Goal: Task Accomplishment & Management: Complete application form

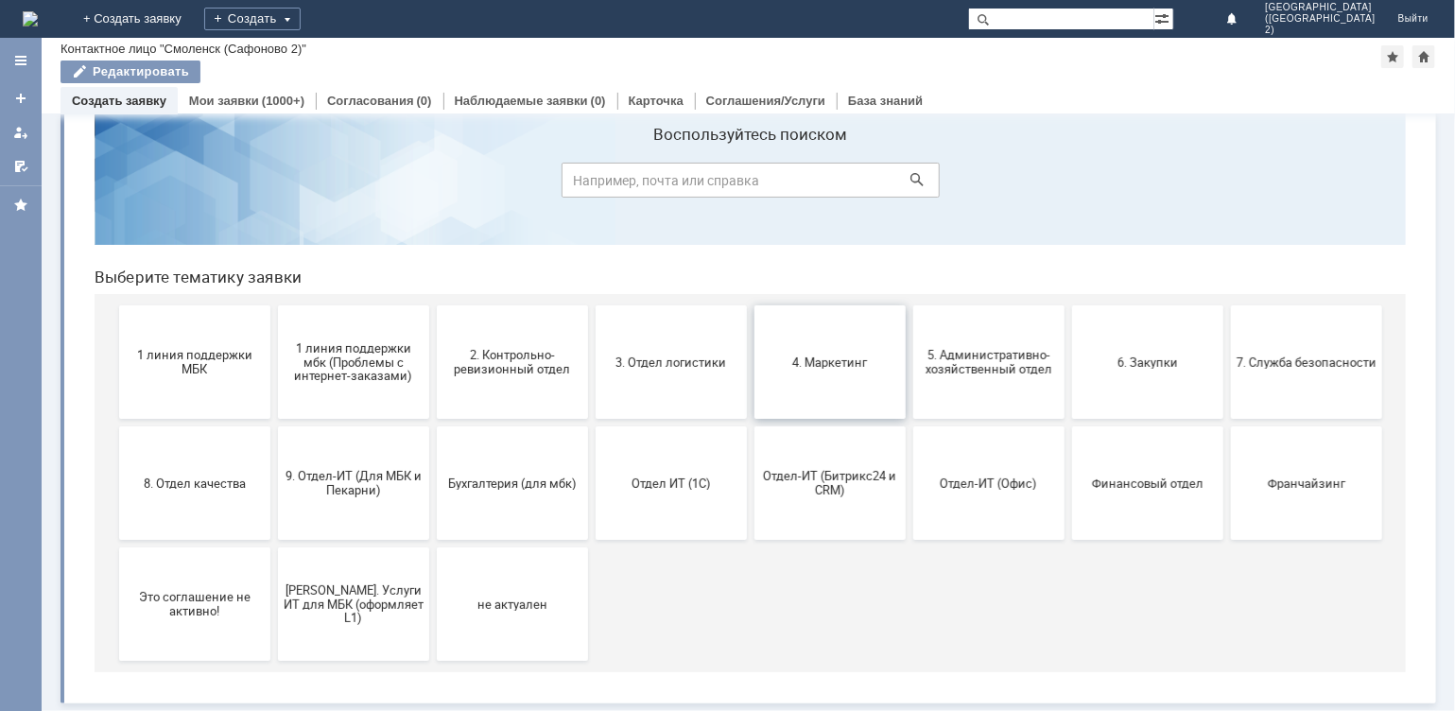
scroll to position [58, 0]
click at [347, 485] on span "9. Отдел-ИТ (Для МБК и Пекарни)" at bounding box center [353, 482] width 140 height 28
click at [536, 369] on span "2. Контрольно-ревизионный отдел" at bounding box center [512, 361] width 140 height 28
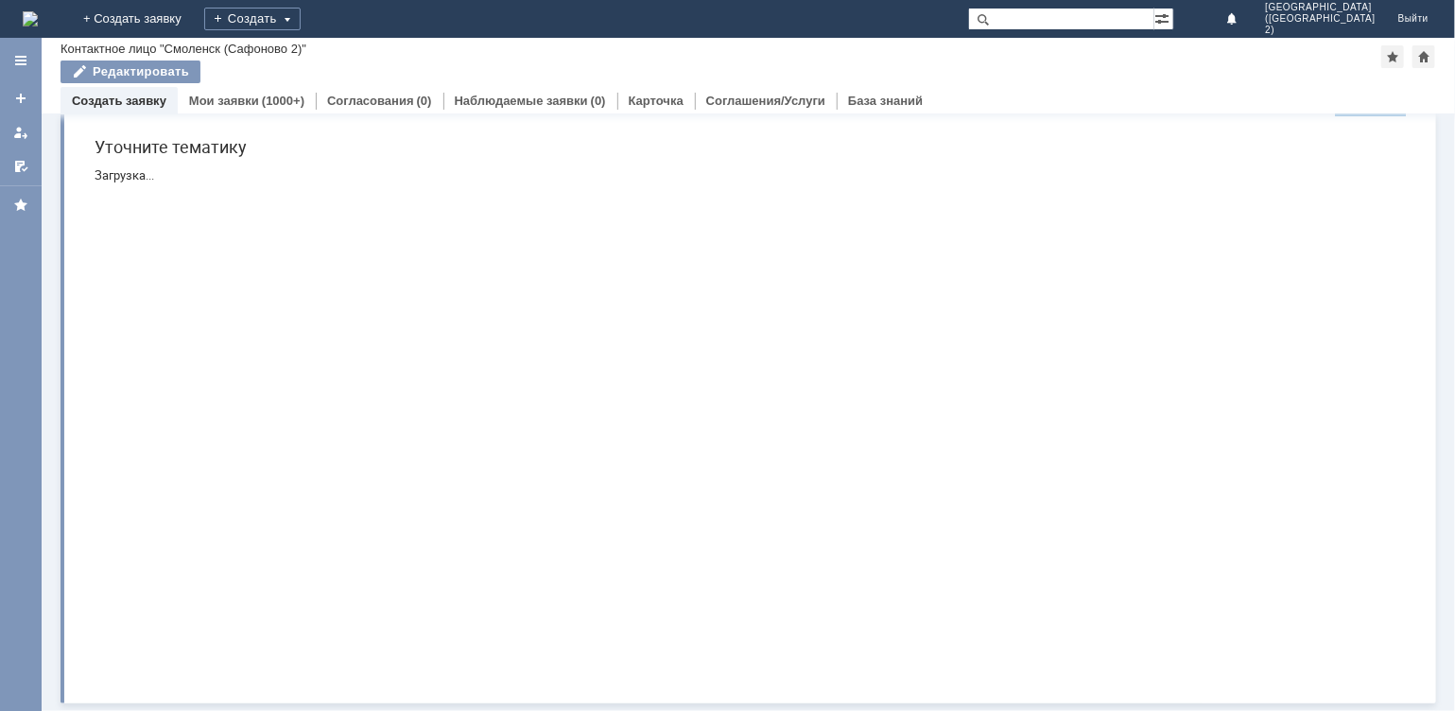
scroll to position [0, 0]
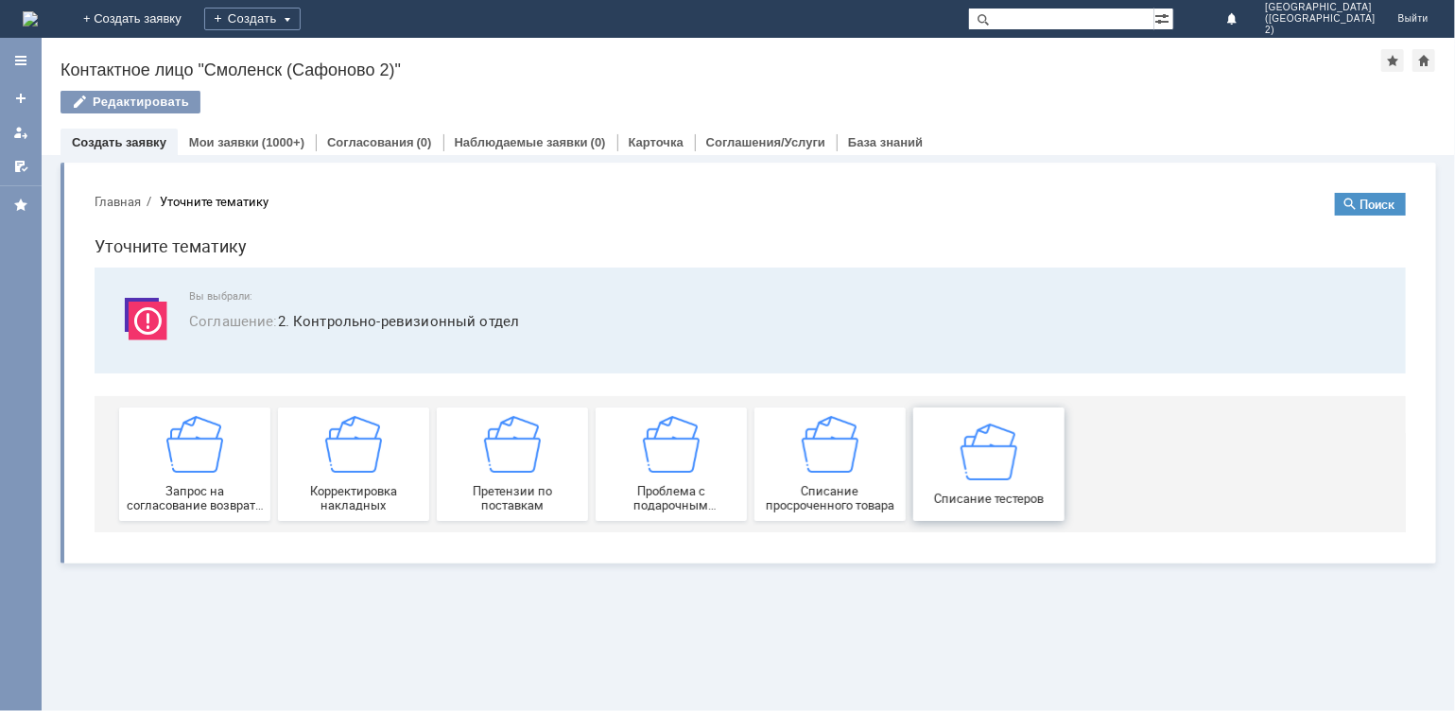
click at [994, 467] on img at bounding box center [988, 450] width 57 height 57
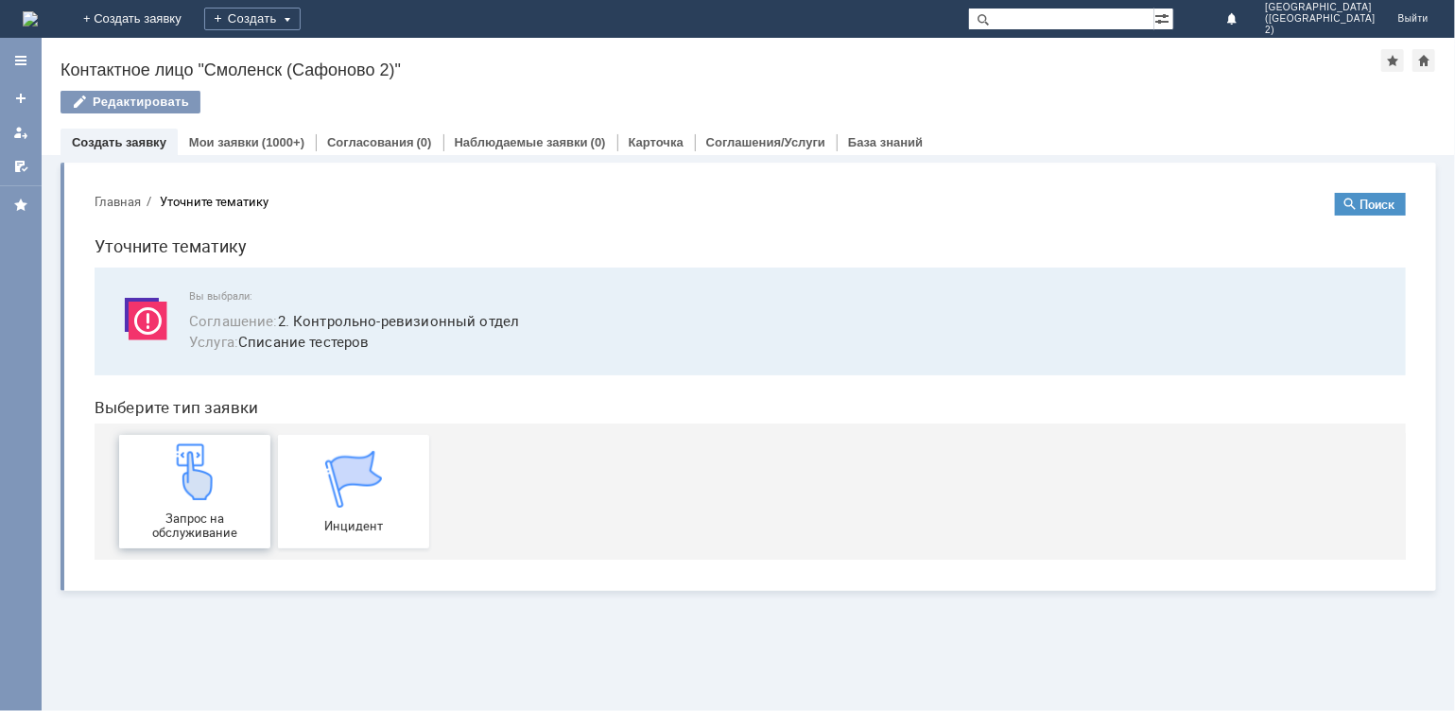
click at [184, 526] on span "Запрос на обслуживание" at bounding box center [194, 525] width 140 height 28
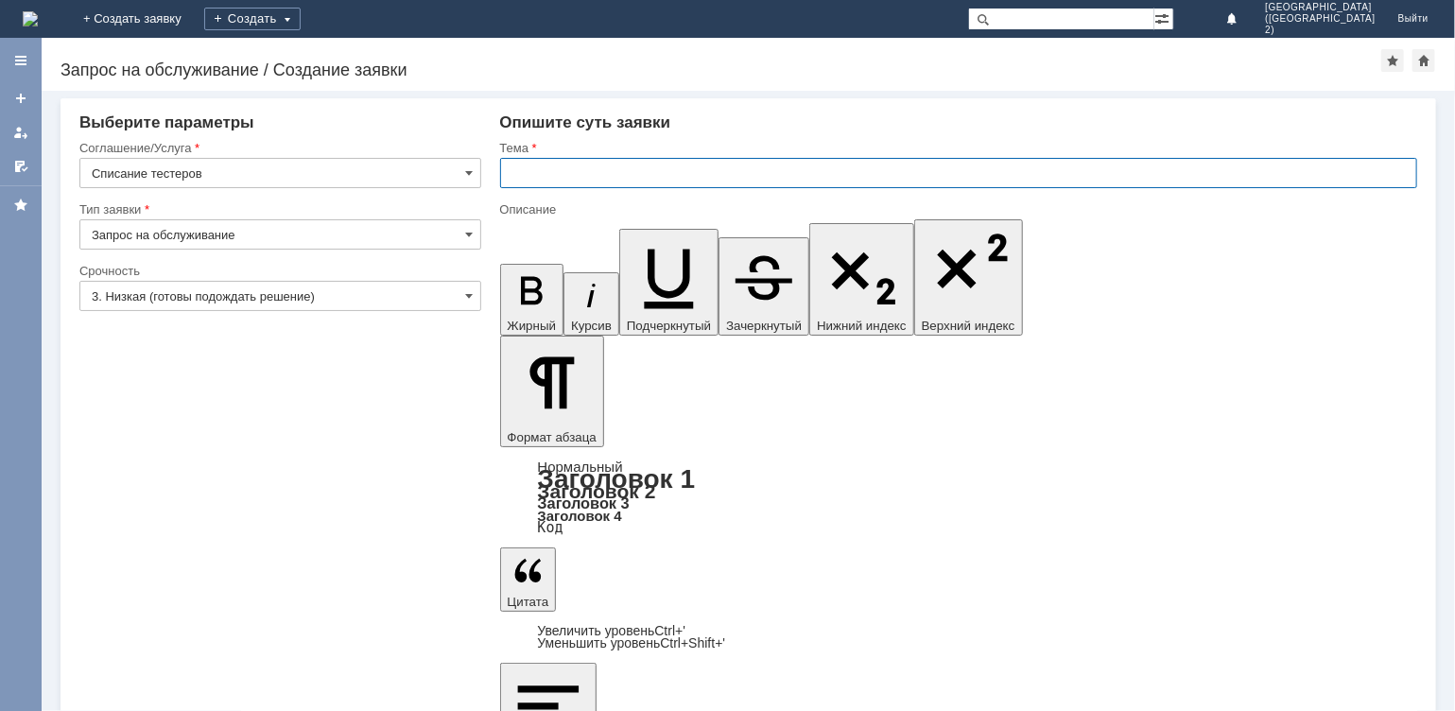
click at [524, 180] on input "text" at bounding box center [959, 173] width 918 height 30
type input "заказ тестеров"
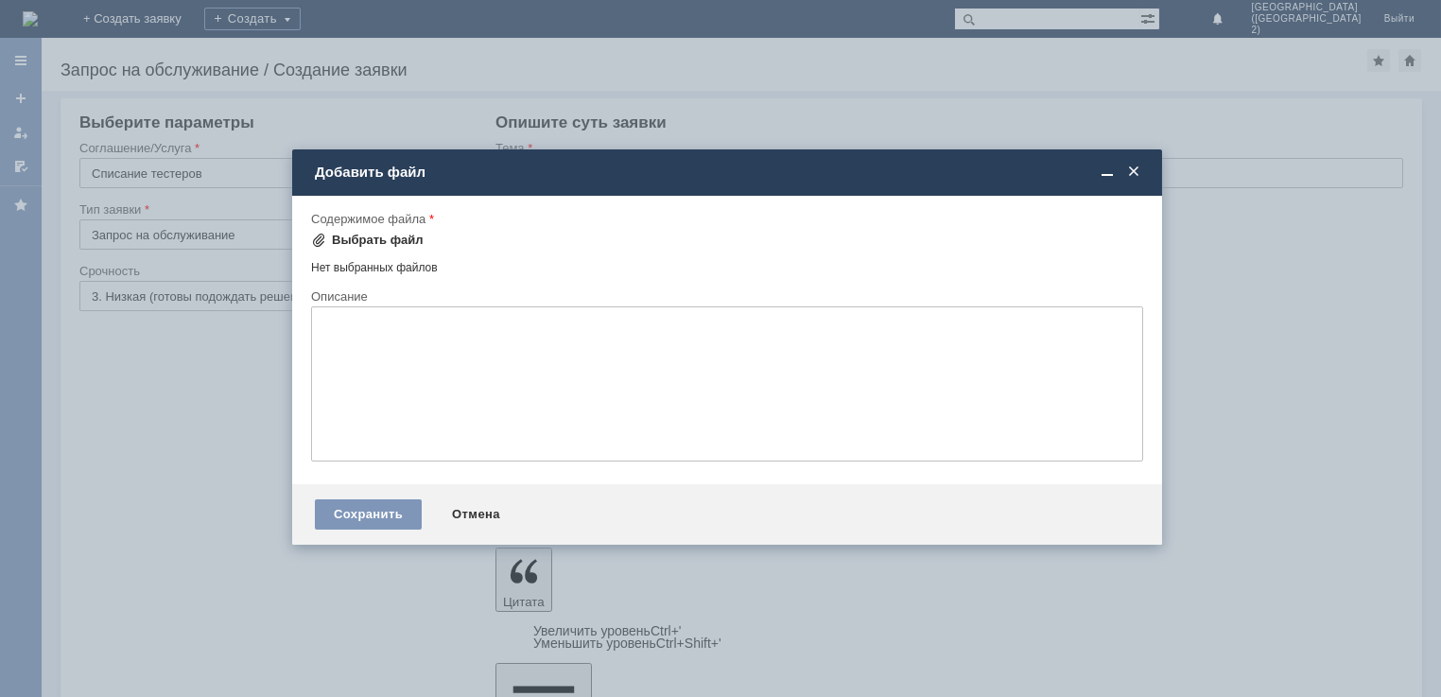
click at [356, 236] on div "Выбрать файл" at bounding box center [378, 240] width 92 height 15
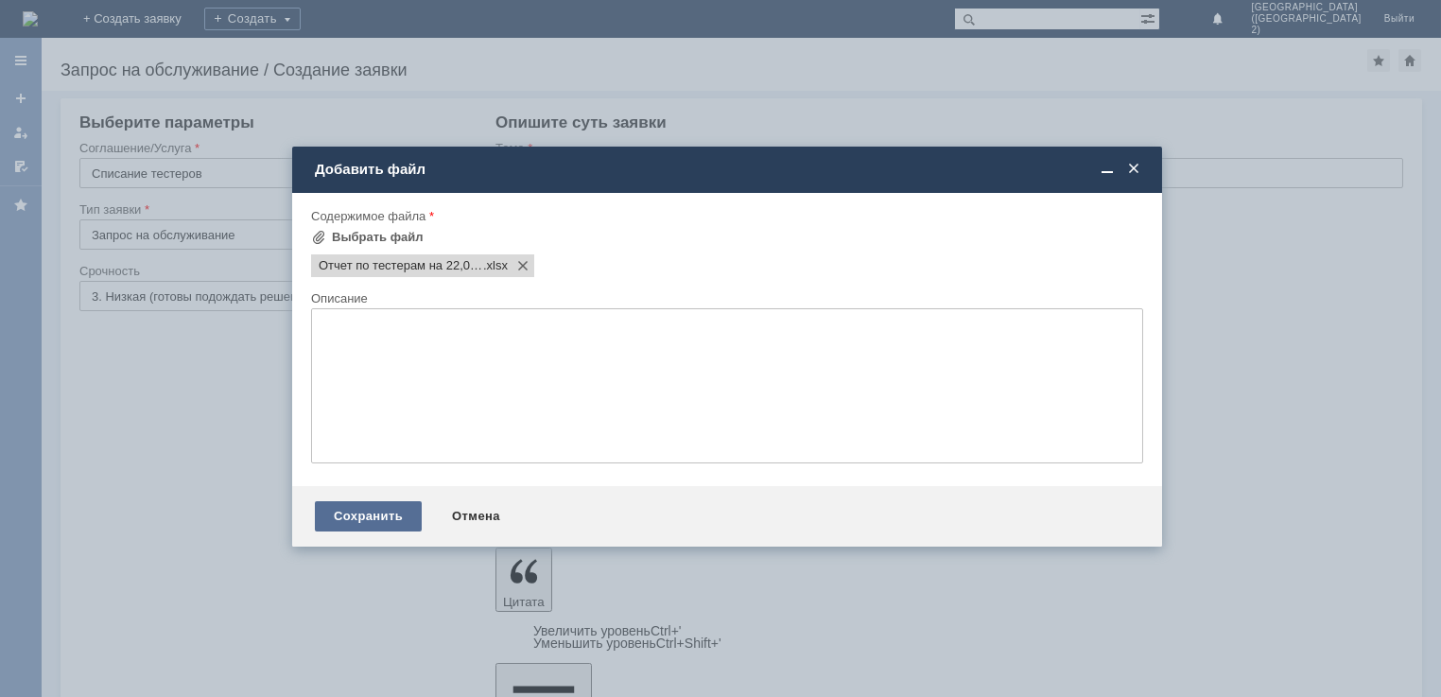
click at [384, 514] on div "Сохранить" at bounding box center [368, 516] width 107 height 30
